Goal: Task Accomplishment & Management: Manage account settings

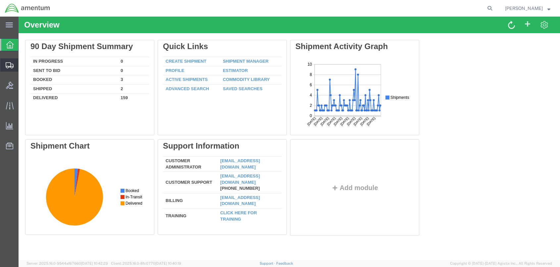
click at [0, 0] on span "Shipment Manager" at bounding box center [0, 0] width 0 height 0
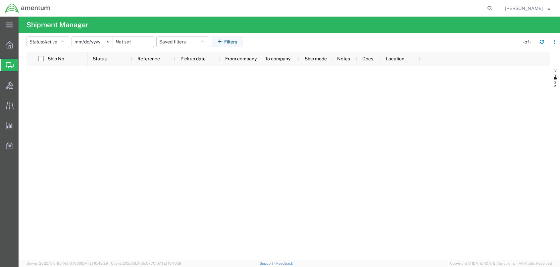
click at [10, 67] on icon at bounding box center [10, 65] width 8 height 6
click at [0, 0] on span "Shipment Manager" at bounding box center [0, 0] width 0 height 0
click at [24, 65] on span "Shipments" at bounding box center [20, 64] width 5 height 13
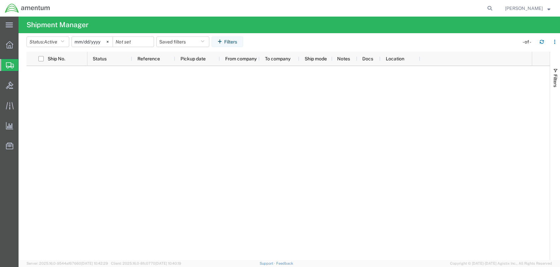
click at [24, 65] on span "Shipments" at bounding box center [20, 64] width 5 height 13
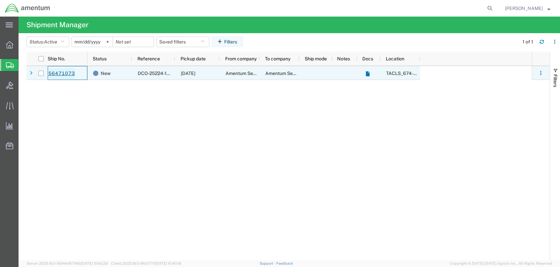
click at [69, 75] on link "56471073" at bounding box center [61, 73] width 27 height 11
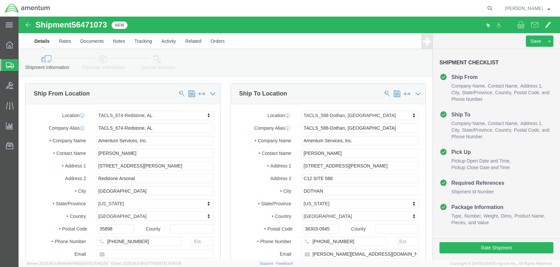
select select "42736"
select select "42706"
click button "Rate Shipment"
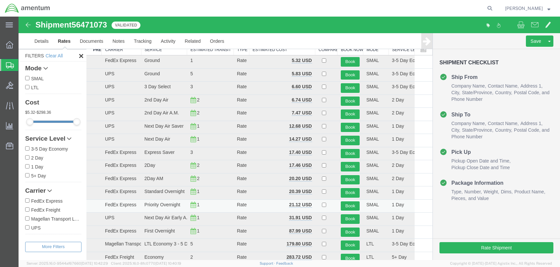
scroll to position [33, 0]
click at [349, 203] on button "Book" at bounding box center [350, 206] width 19 height 10
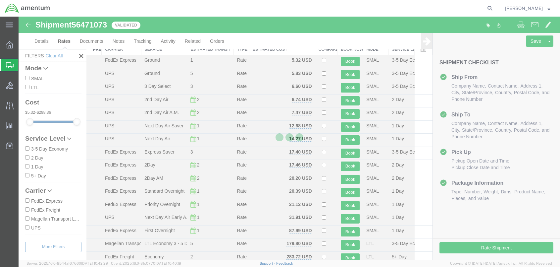
scroll to position [0, 0]
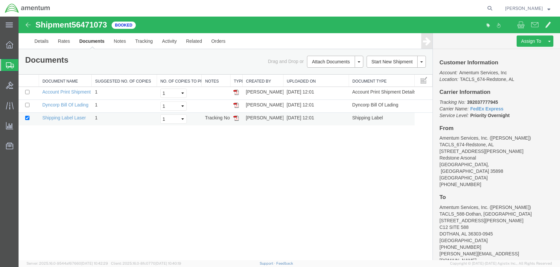
click at [237, 119] on img at bounding box center [236, 117] width 5 height 5
click at [28, 25] on img at bounding box center [28, 25] width 8 height 8
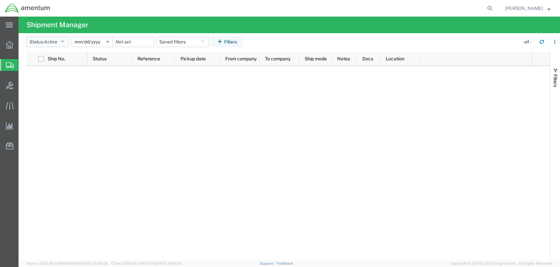
click at [62, 38] on button "Status: Active" at bounding box center [48, 41] width 43 height 11
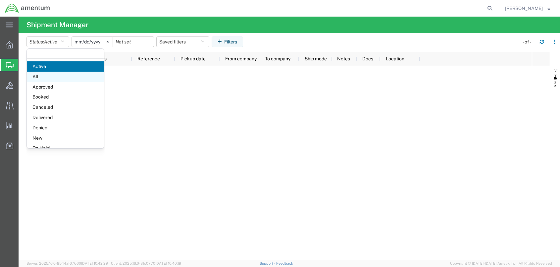
click at [54, 77] on span "All" at bounding box center [65, 77] width 77 height 10
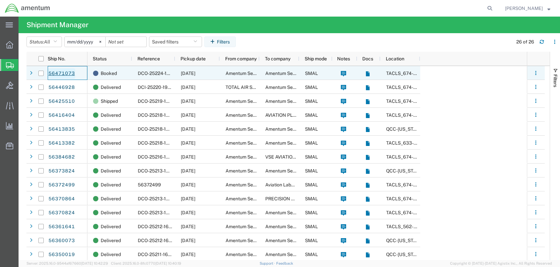
click at [67, 76] on link "56471073" at bounding box center [61, 73] width 27 height 11
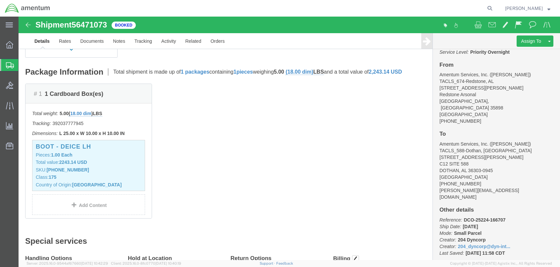
scroll to position [133, 0]
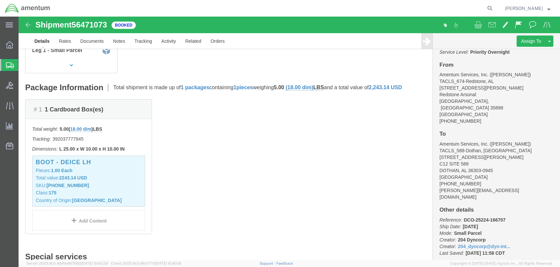
click link "Details"
